Goal: Entertainment & Leisure: Consume media (video, audio)

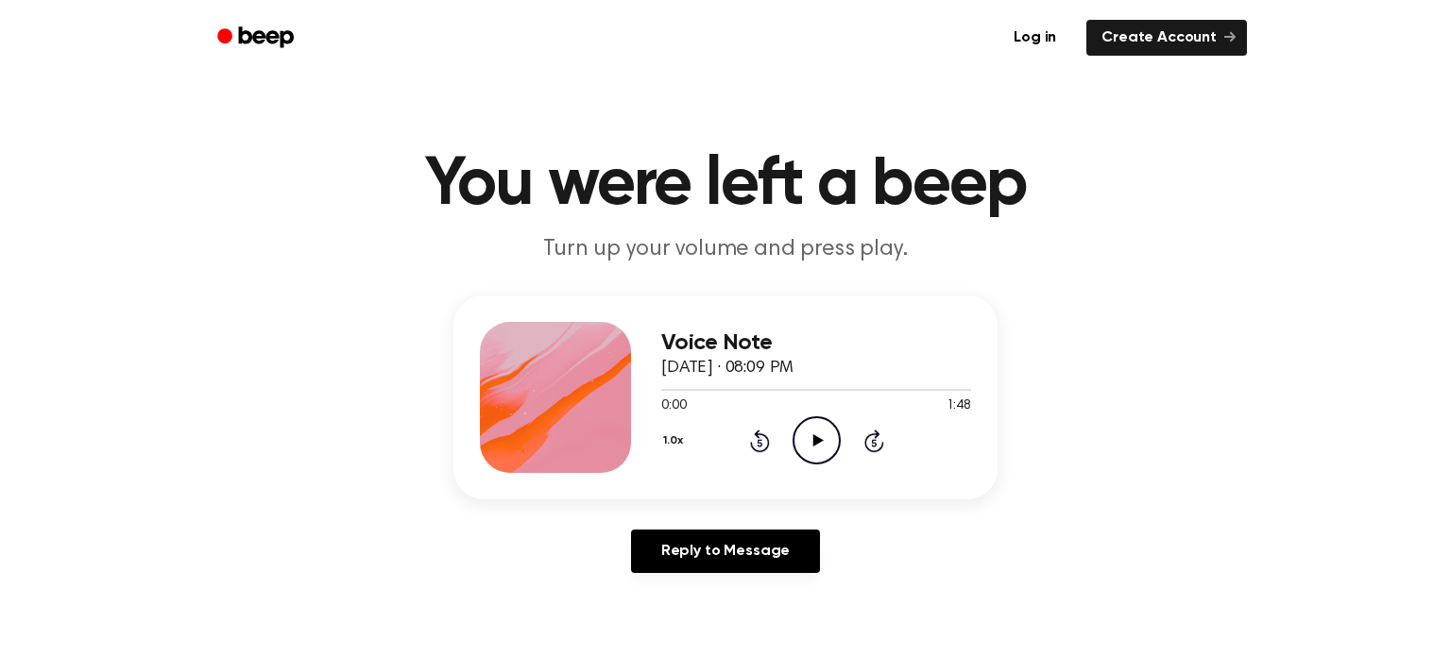
click at [815, 429] on icon "Play Audio" at bounding box center [817, 441] width 48 height 48
click at [819, 434] on icon "Pause Audio" at bounding box center [817, 441] width 48 height 48
click at [667, 394] on div at bounding box center [816, 389] width 310 height 15
click at [821, 441] on icon at bounding box center [817, 441] width 10 height 12
click at [813, 438] on icon at bounding box center [816, 441] width 9 height 12
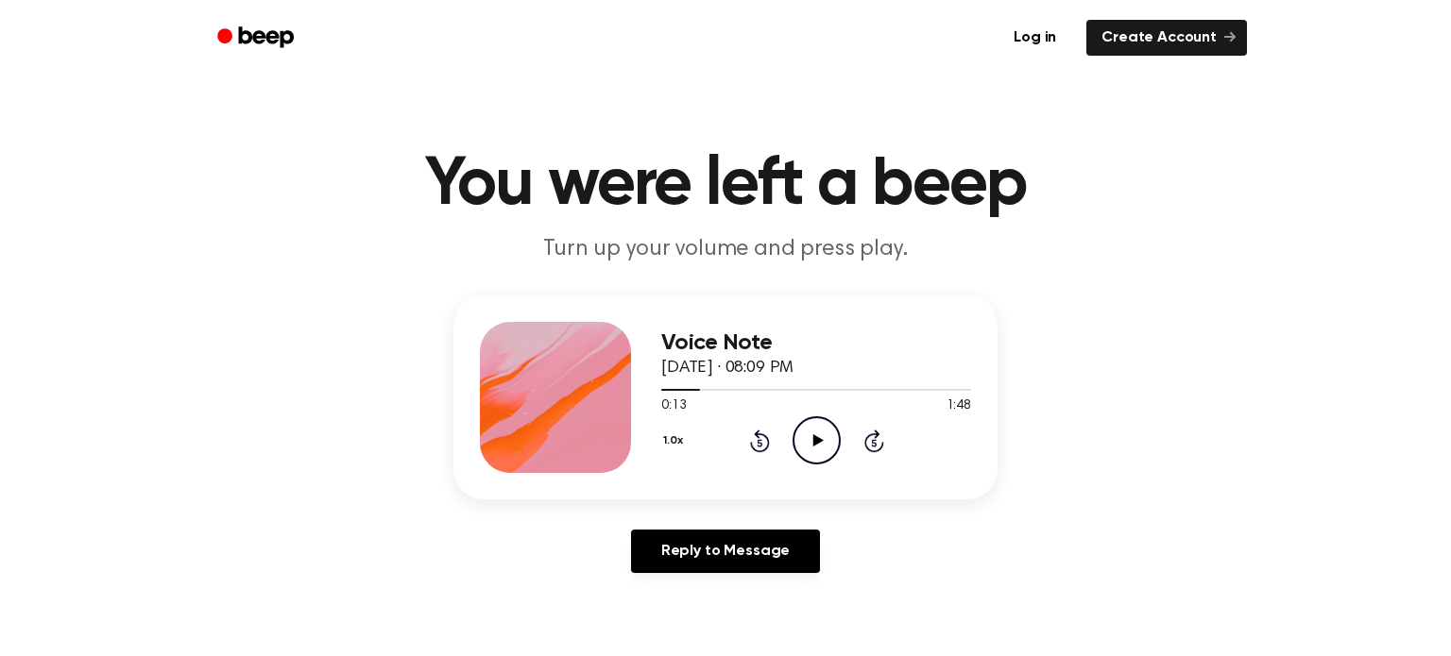
click at [813, 438] on icon at bounding box center [817, 441] width 10 height 12
click at [772, 382] on div at bounding box center [816, 389] width 310 height 15
click at [771, 381] on div "Voice Note [DATE] · 08:09 PM" at bounding box center [816, 356] width 310 height 51
click at [775, 391] on span at bounding box center [782, 390] width 15 height 15
click at [758, 383] on div at bounding box center [816, 389] width 310 height 15
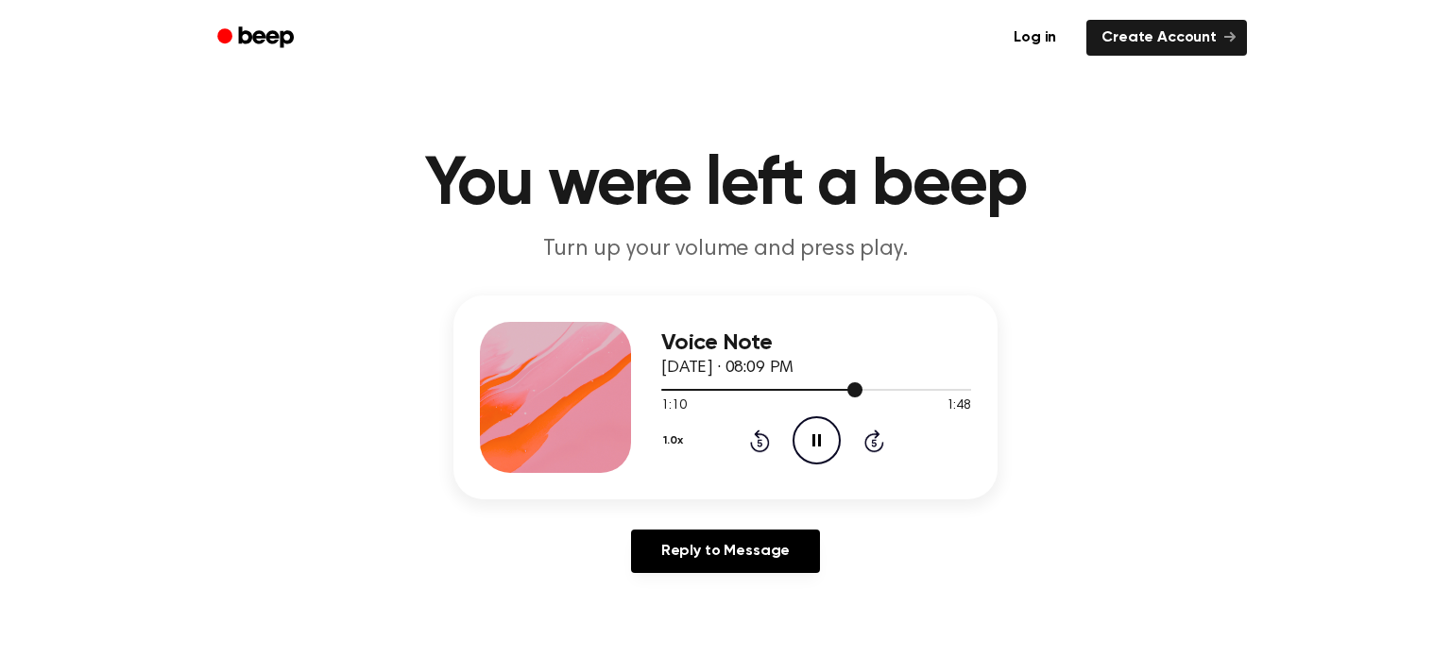
click at [843, 387] on div at bounding box center [816, 389] width 310 height 15
click at [801, 452] on icon "Play Audio" at bounding box center [817, 441] width 48 height 48
click at [802, 435] on icon "Play Audio" at bounding box center [817, 441] width 48 height 48
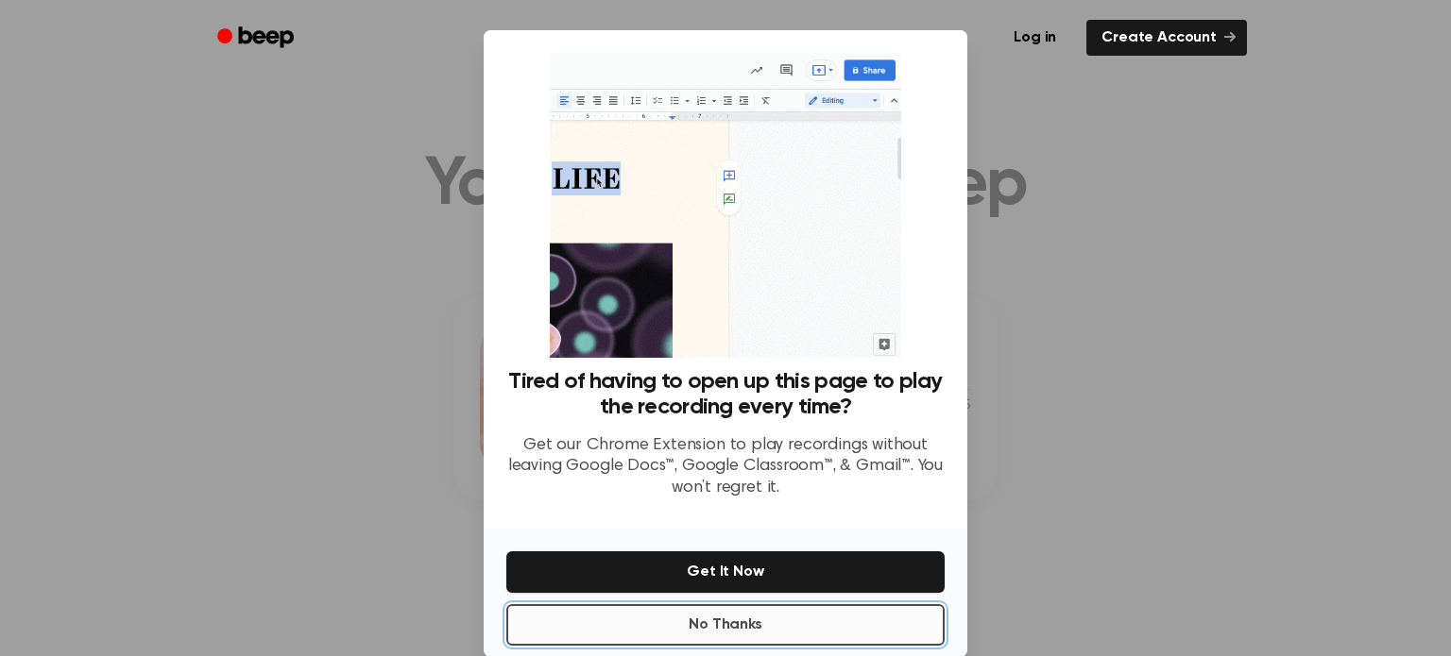
click at [795, 636] on button "No Thanks" at bounding box center [725, 626] width 438 height 42
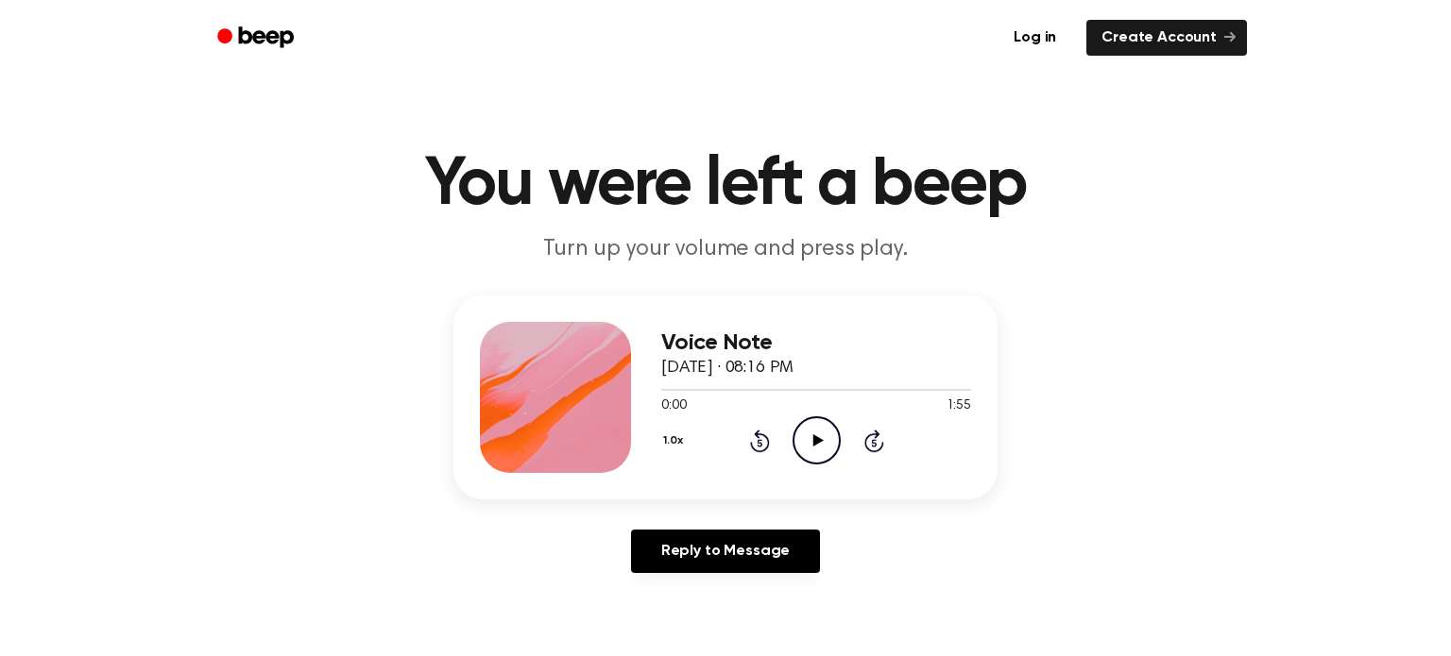
click at [818, 438] on icon at bounding box center [817, 441] width 10 height 12
click at [845, 389] on div at bounding box center [763, 390] width 204 height 2
click at [818, 435] on icon at bounding box center [816, 441] width 9 height 12
click at [818, 435] on icon "Play Audio" at bounding box center [817, 441] width 48 height 48
click at [918, 388] on div at bounding box center [816, 389] width 310 height 15
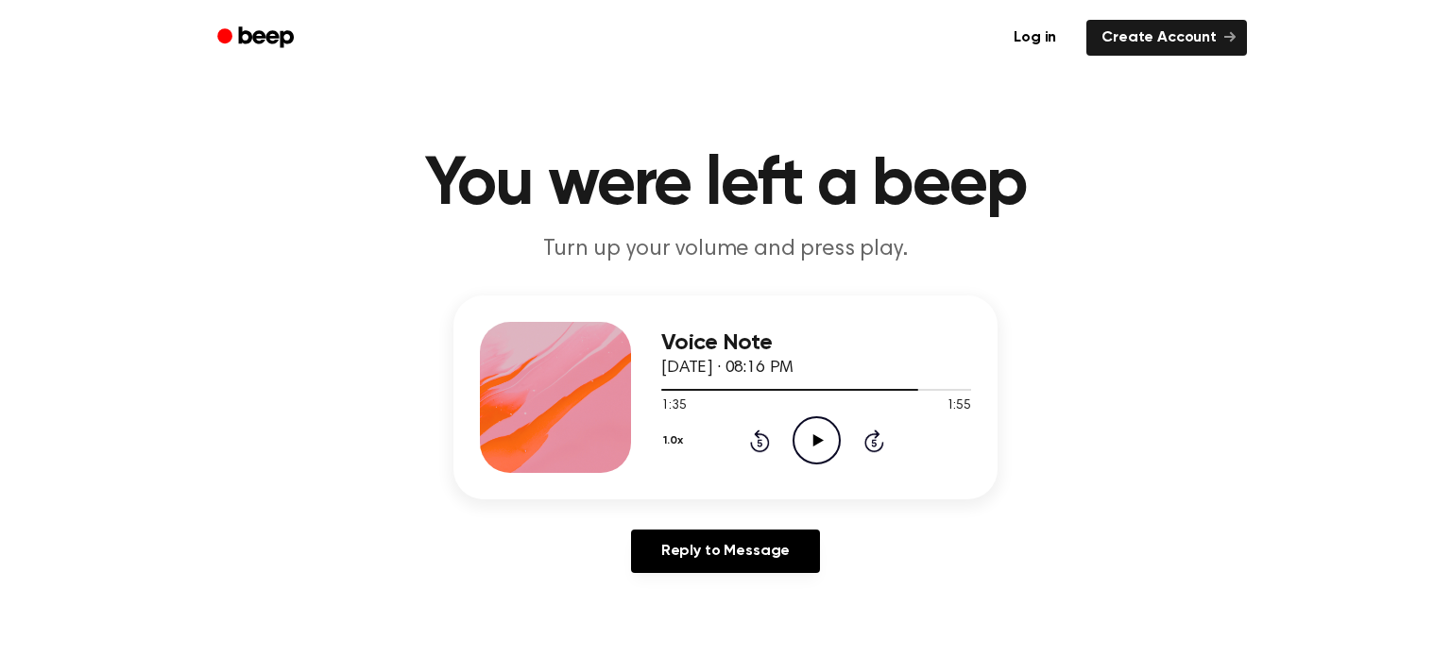
click at [810, 421] on icon "Play Audio" at bounding box center [817, 441] width 48 height 48
click at [941, 389] on div at bounding box center [816, 390] width 310 height 2
click at [828, 448] on icon "Play Audio" at bounding box center [817, 441] width 48 height 48
click at [828, 448] on icon "Pause Audio" at bounding box center [817, 441] width 48 height 48
